Goal: Task Accomplishment & Management: Manage account settings

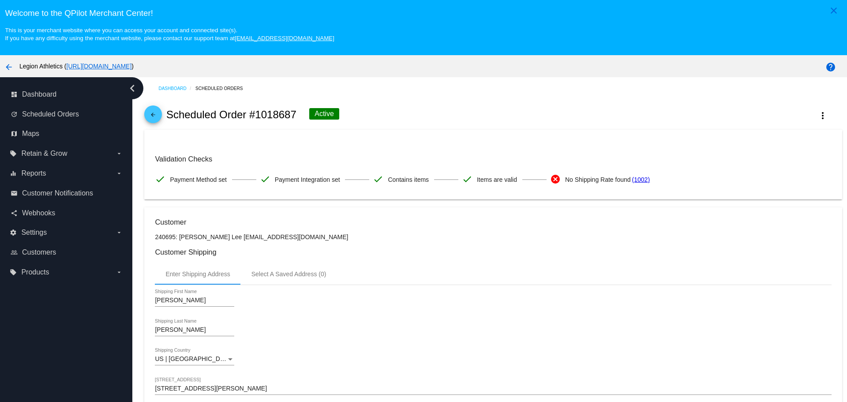
scroll to position [81, 0]
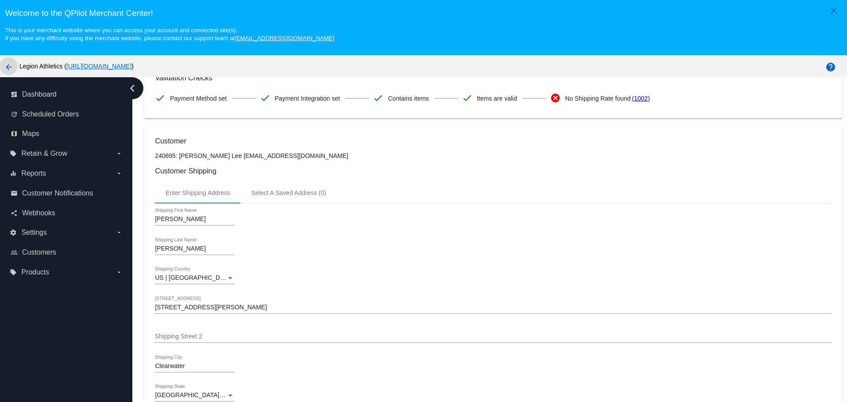
click at [10, 66] on mat-icon "arrow_back" at bounding box center [9, 67] width 11 height 11
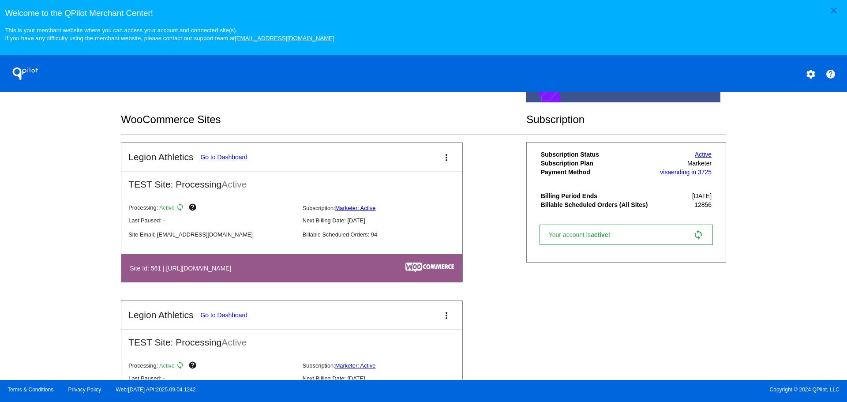
scroll to position [508, 0]
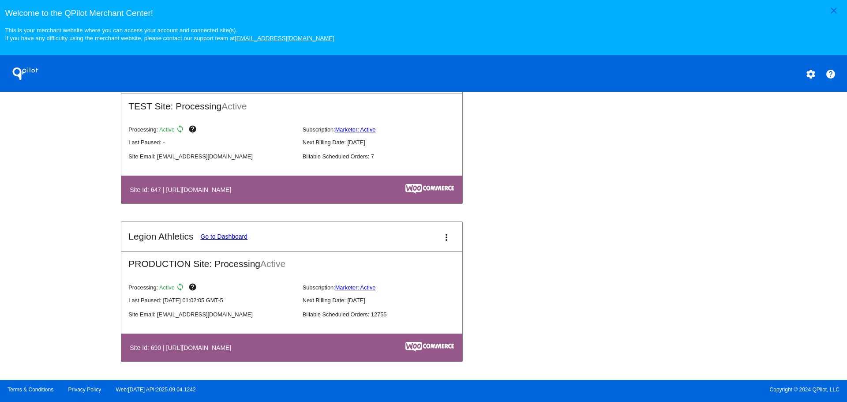
click at [221, 236] on link "Go to Dashboard" at bounding box center [223, 236] width 47 height 7
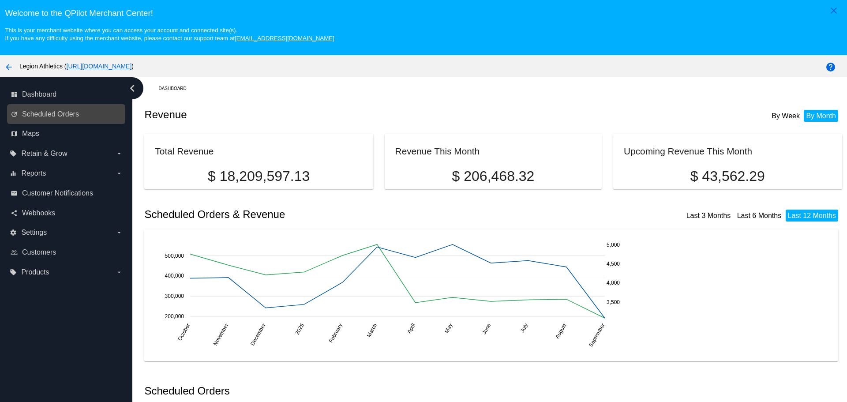
click at [62, 121] on div "update Scheduled Orders" at bounding box center [66, 114] width 118 height 20
click at [71, 117] on span "Scheduled Orders" at bounding box center [50, 114] width 57 height 8
